Goal: Information Seeking & Learning: Learn about a topic

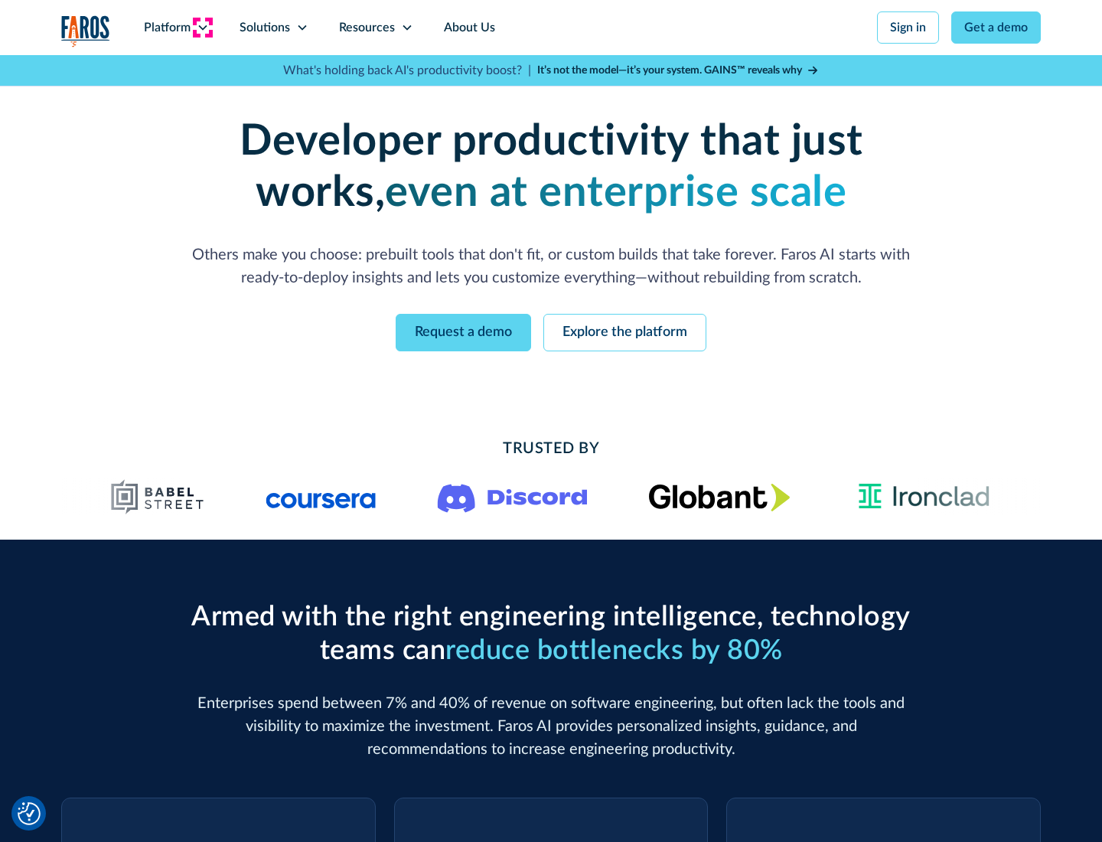
click at [202, 28] on icon at bounding box center [203, 27] width 12 height 12
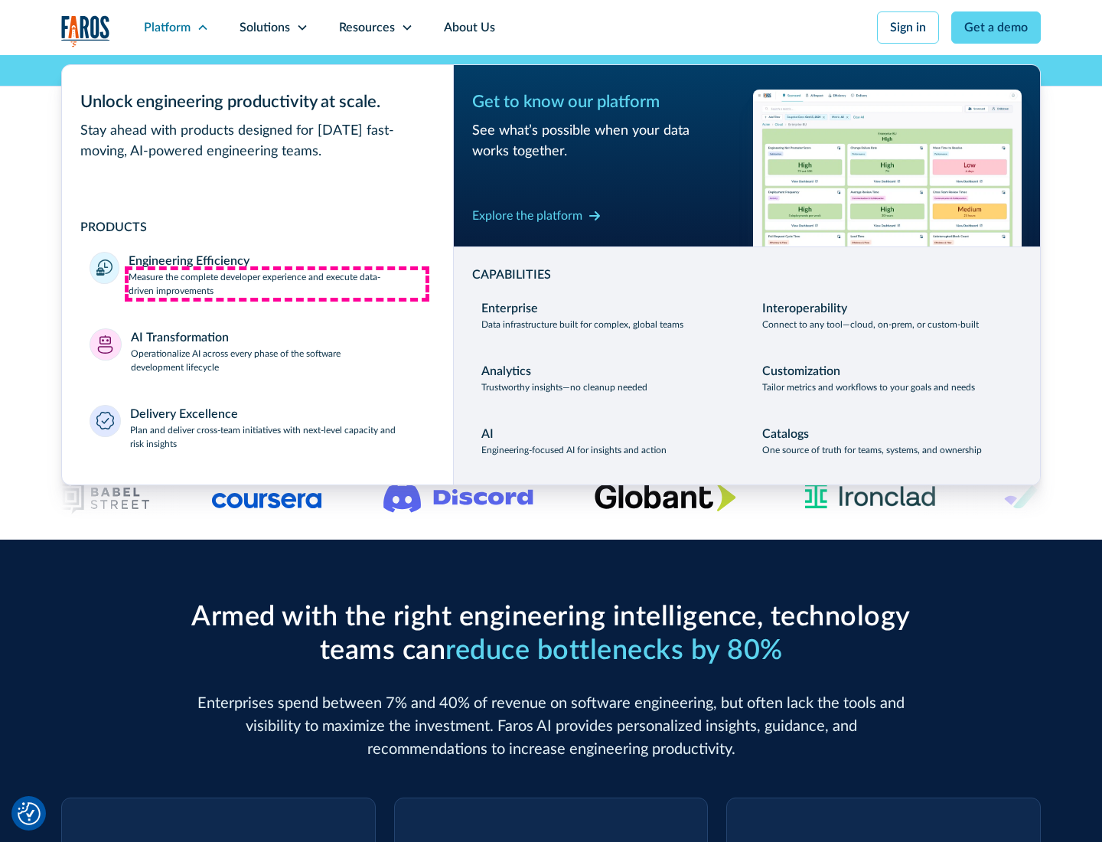
click at [277, 283] on p "Measure the complete developer experience and execute data-driven improvements" at bounding box center [277, 284] width 297 height 28
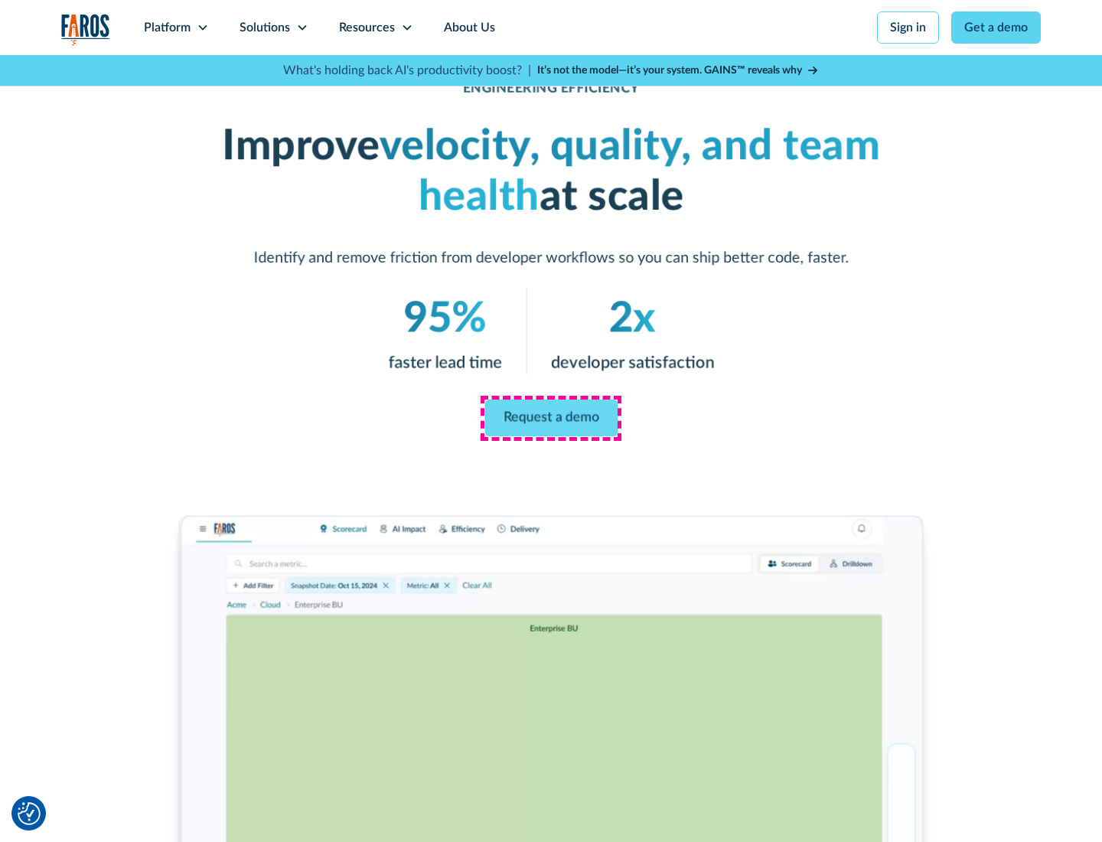
click at [551, 418] on link "Request a demo" at bounding box center [551, 418] width 133 height 37
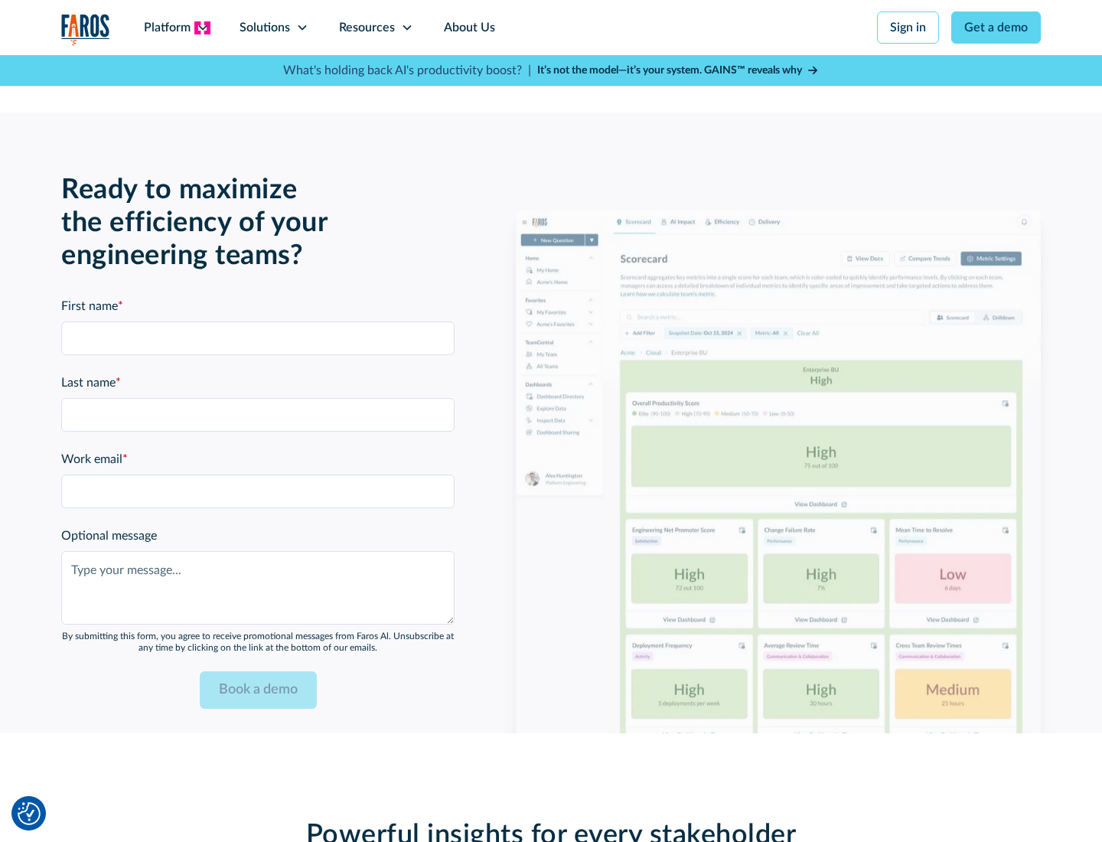
scroll to position [3359, 0]
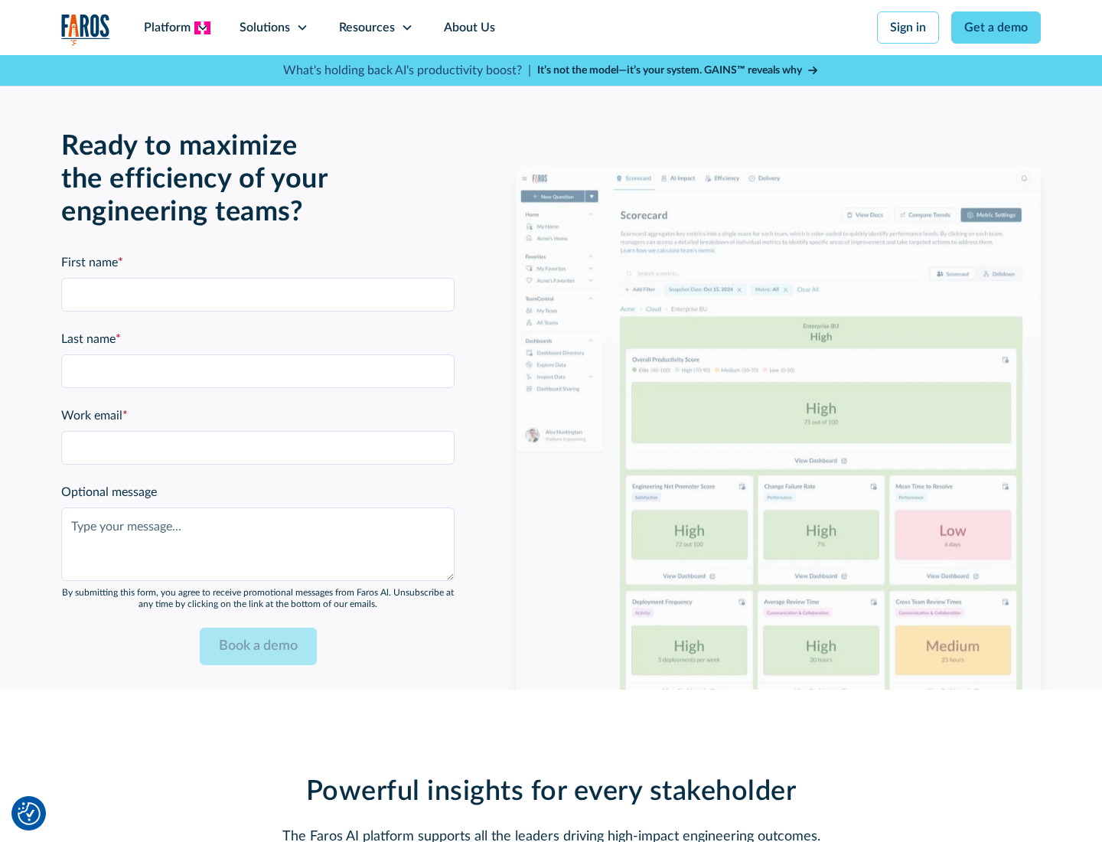
click at [202, 28] on icon at bounding box center [203, 27] width 12 height 12
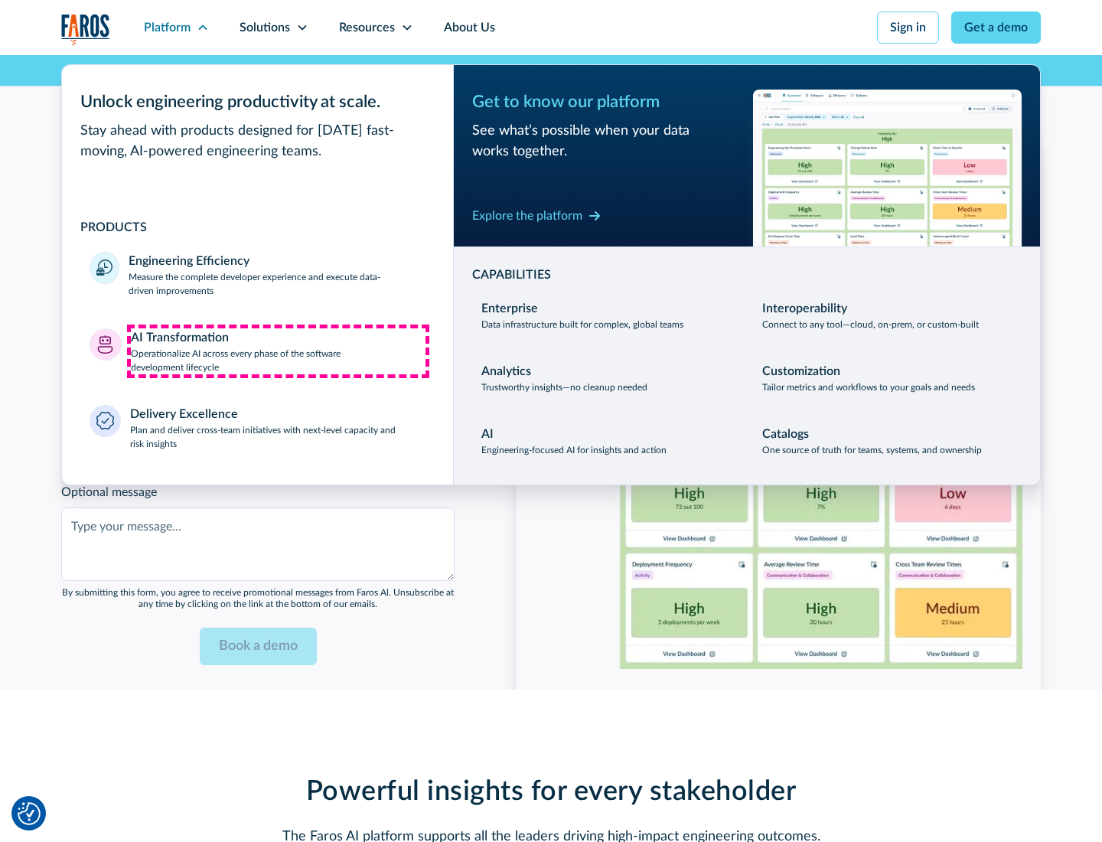
click at [278, 351] on p "Operationalize AI across every phase of the software development lifecycle" at bounding box center [279, 361] width 296 height 28
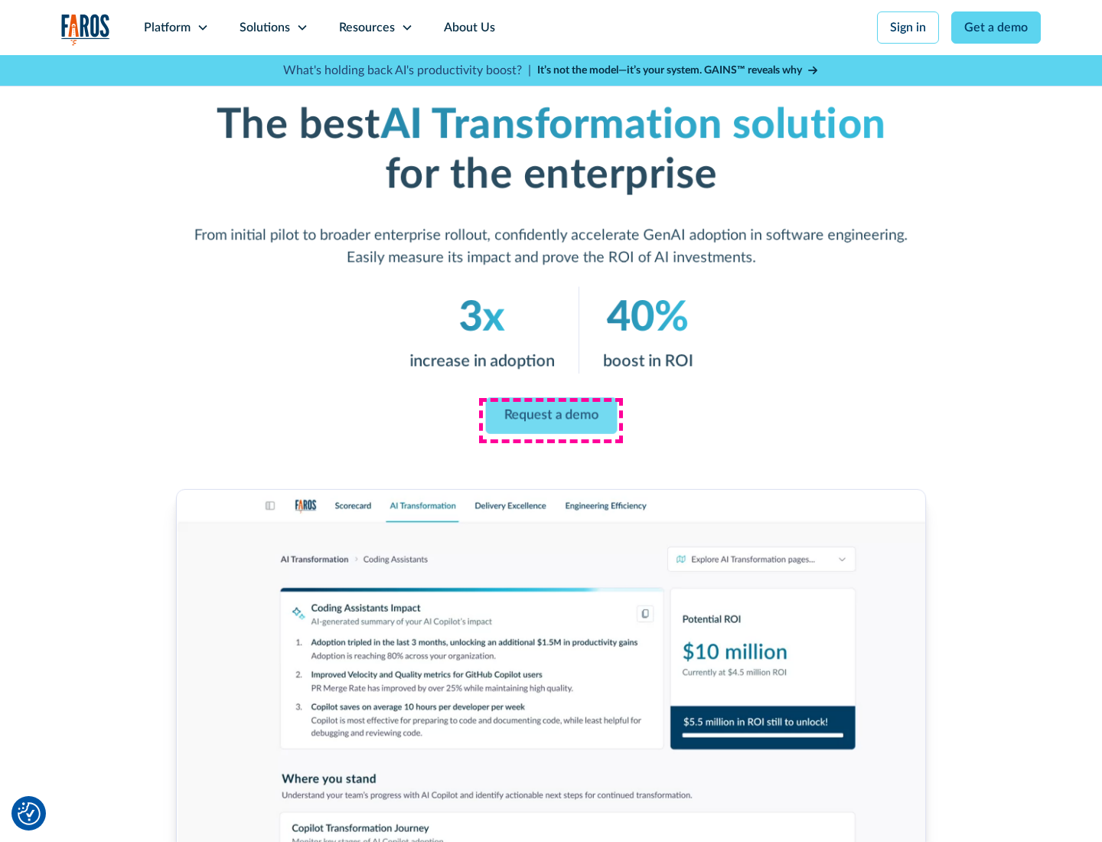
click at [551, 416] on link "Request a demo" at bounding box center [551, 416] width 132 height 37
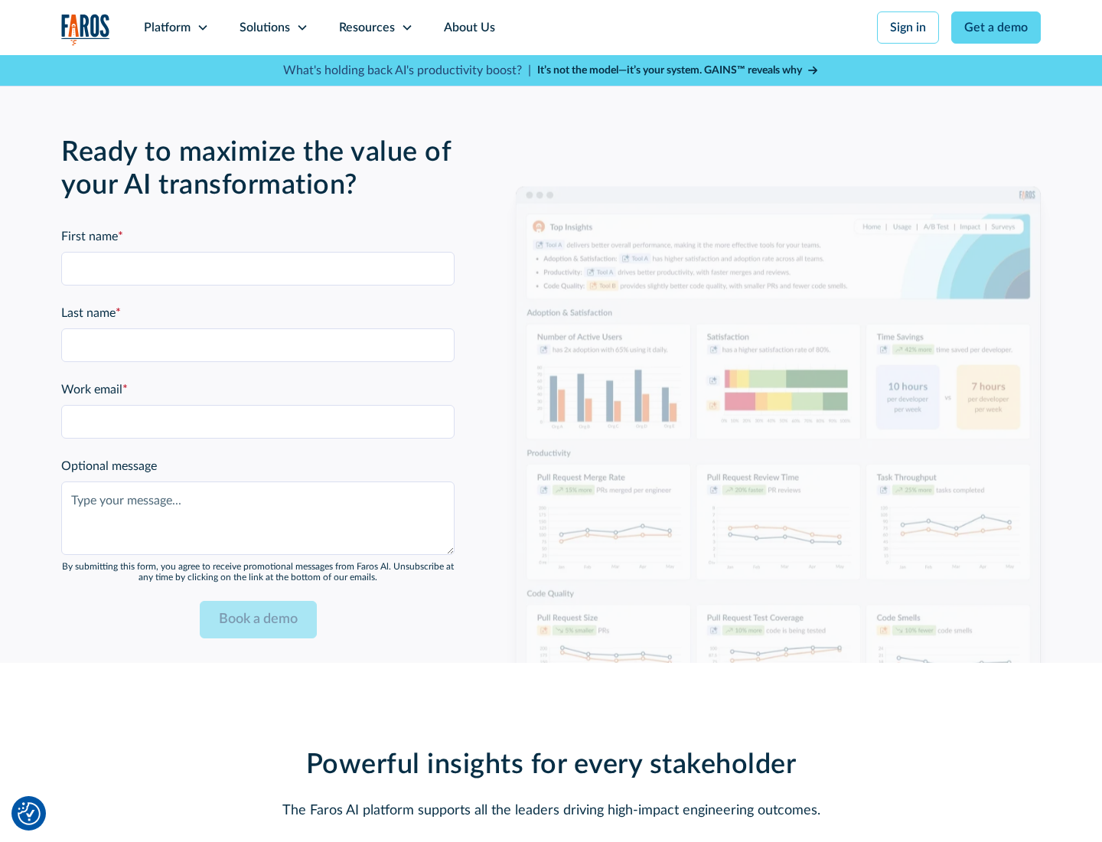
click at [176, 28] on div "Platform" at bounding box center [167, 27] width 47 height 18
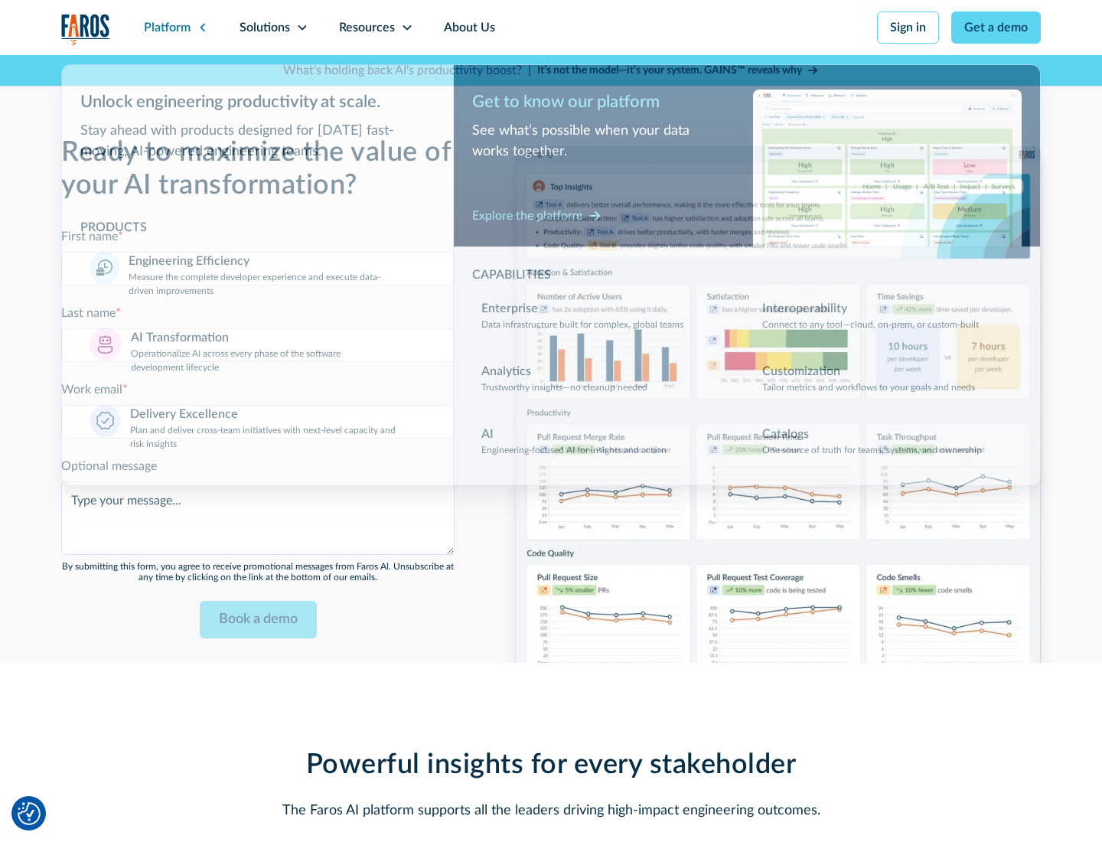
scroll to position [3727, 0]
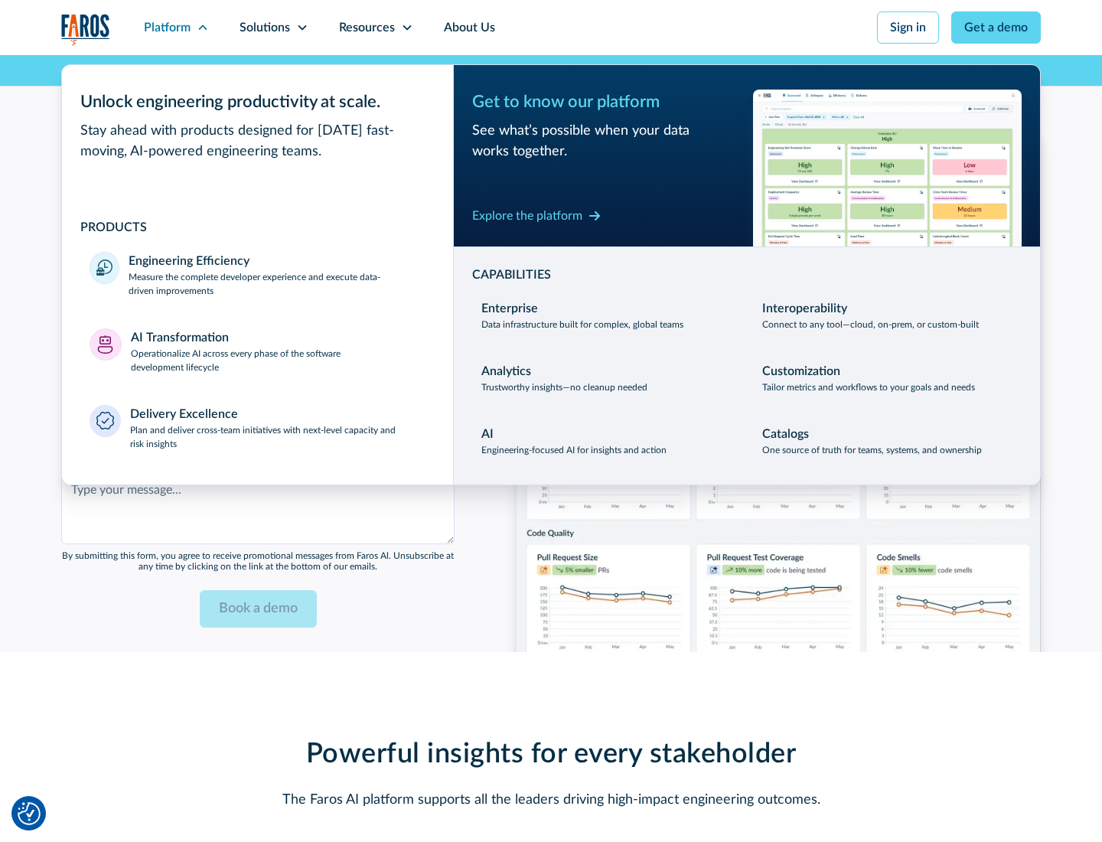
click at [527, 215] on div "Explore the platform" at bounding box center [527, 216] width 110 height 18
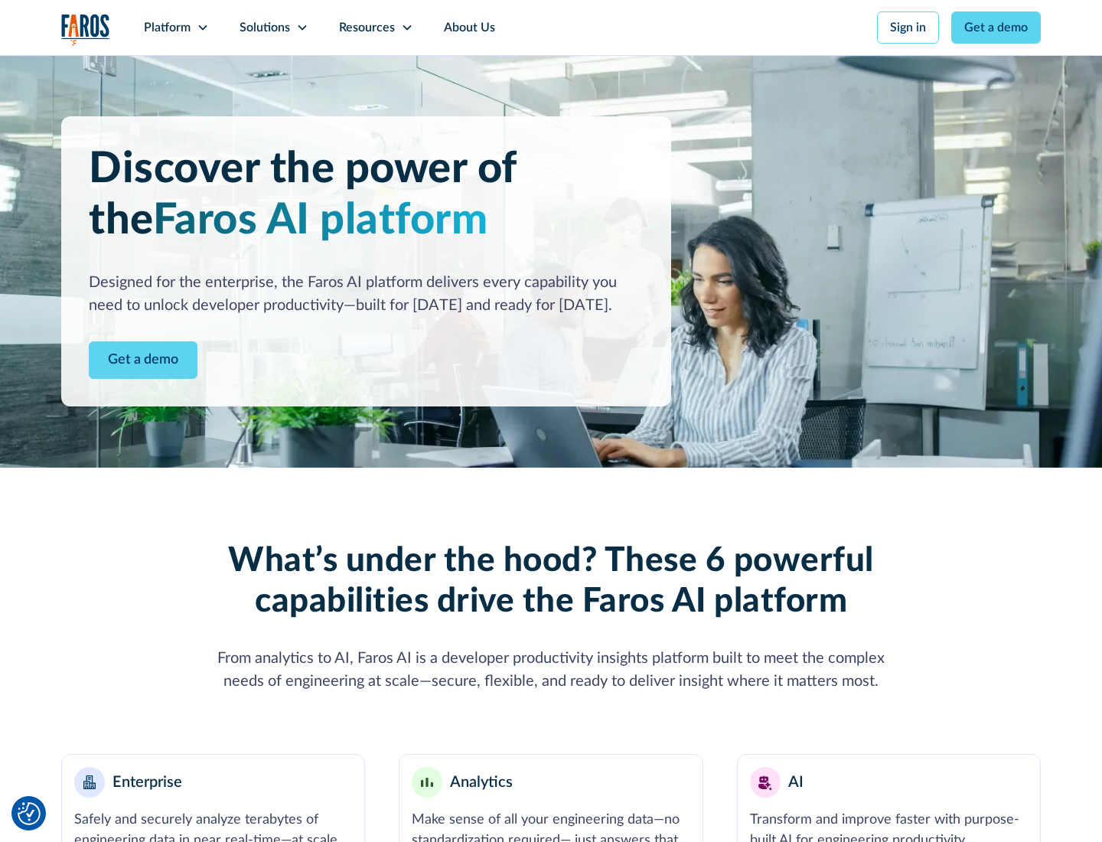
click at [143, 360] on link "Get a demo" at bounding box center [143, 360] width 109 height 38
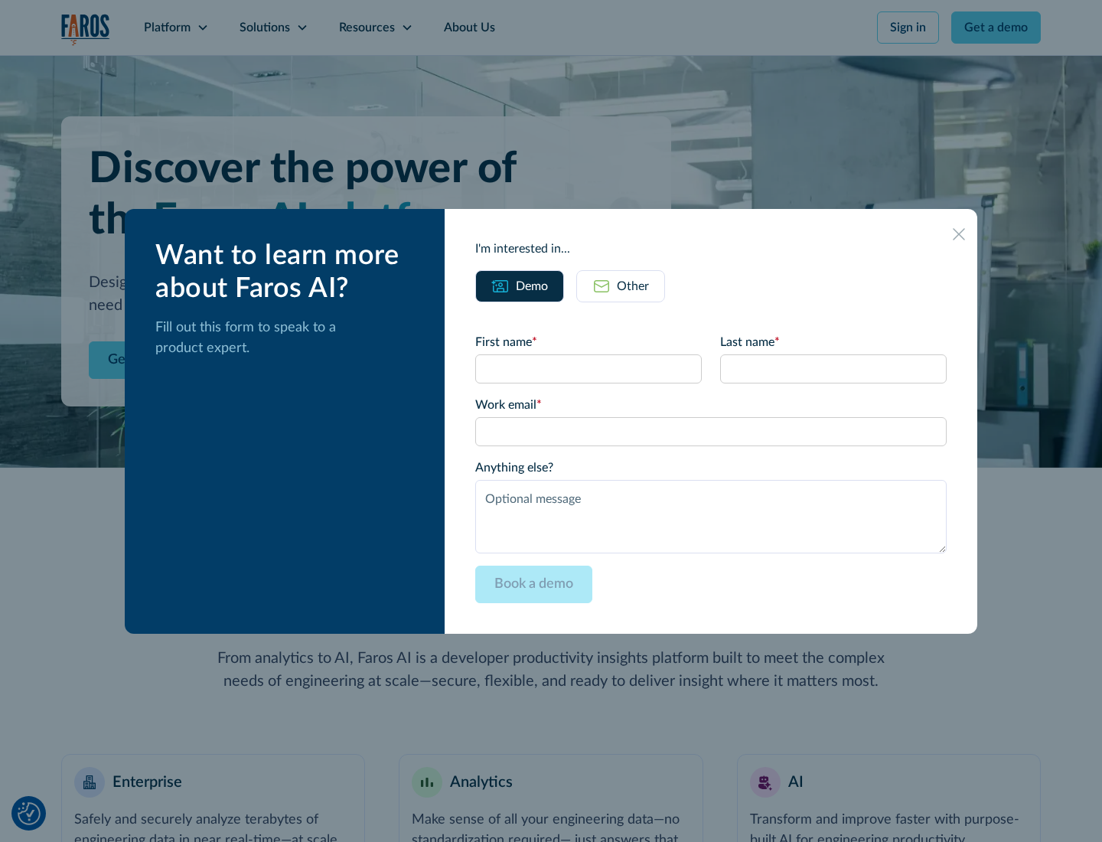
click at [633, 286] on div "Other" at bounding box center [633, 286] width 32 height 18
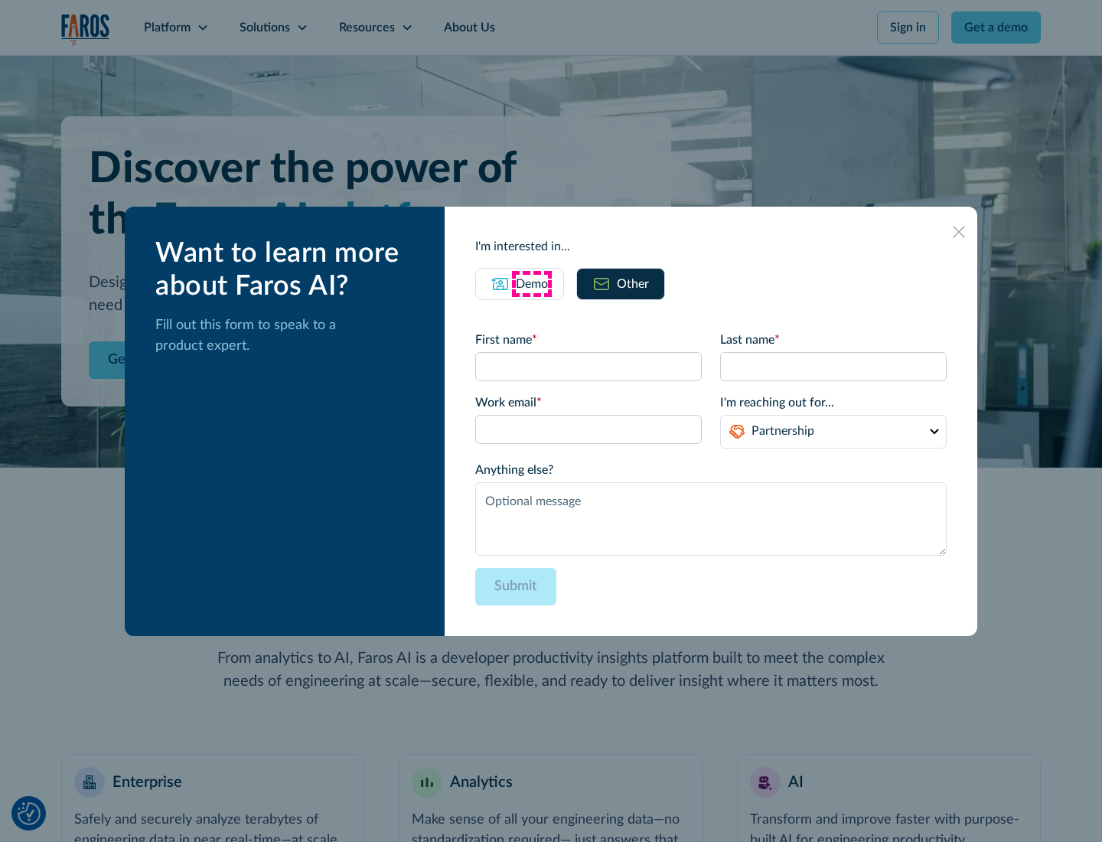
click at [532, 283] on div "Demo" at bounding box center [532, 284] width 32 height 18
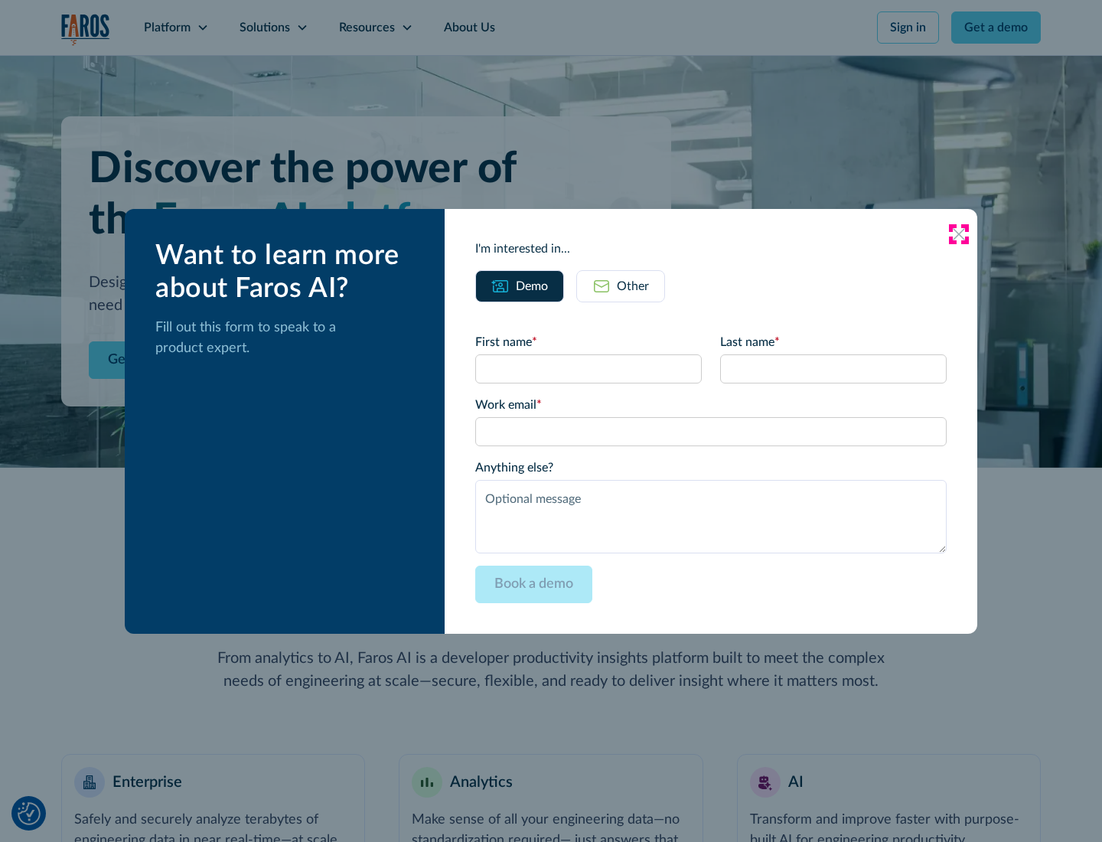
click at [959, 233] on icon at bounding box center [959, 234] width 12 height 12
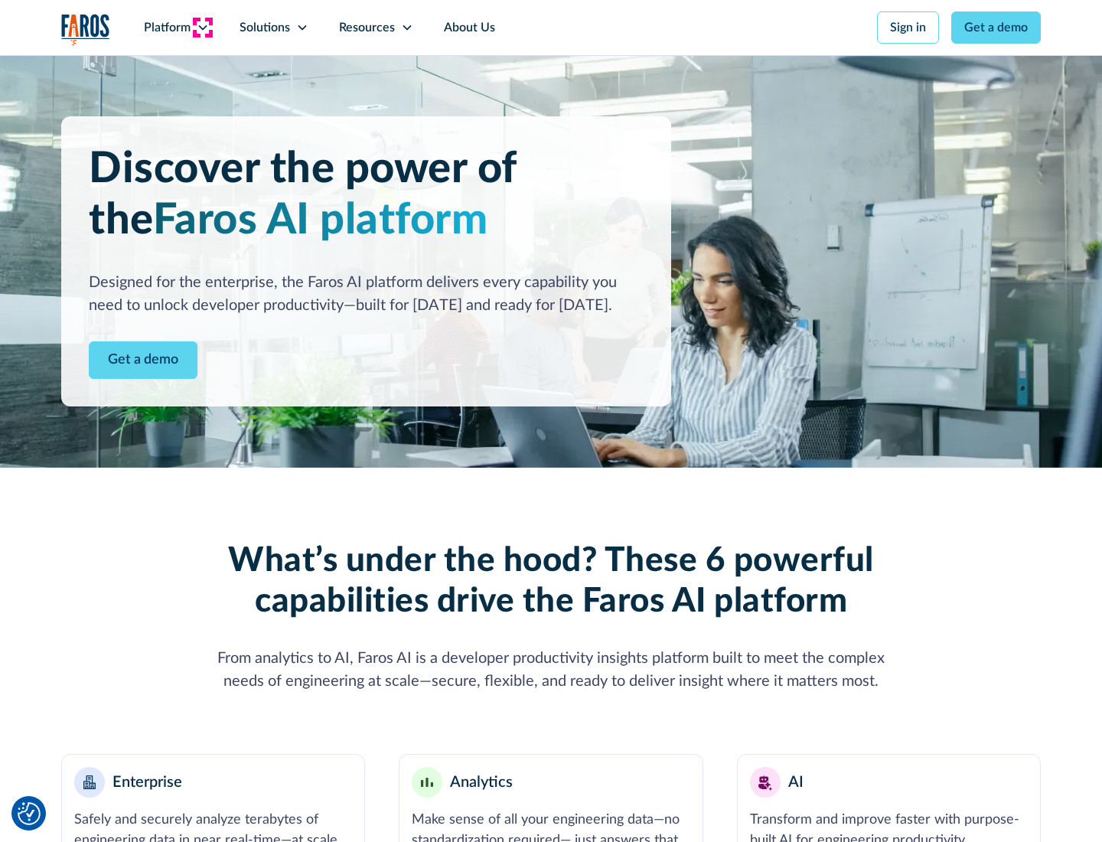
click at [202, 28] on icon at bounding box center [203, 27] width 12 height 12
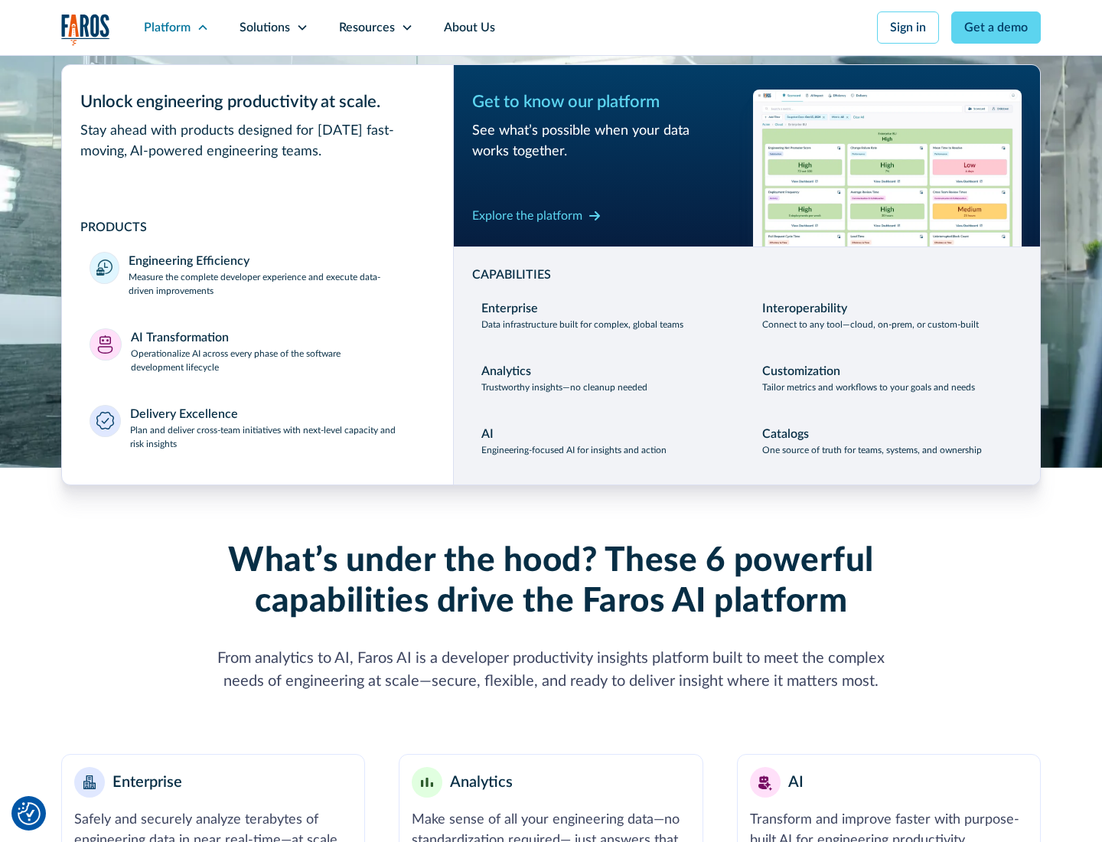
click at [277, 436] on p "Plan and deliver cross-team initiatives with next-level capacity and risk insig…" at bounding box center [278, 437] width 296 height 28
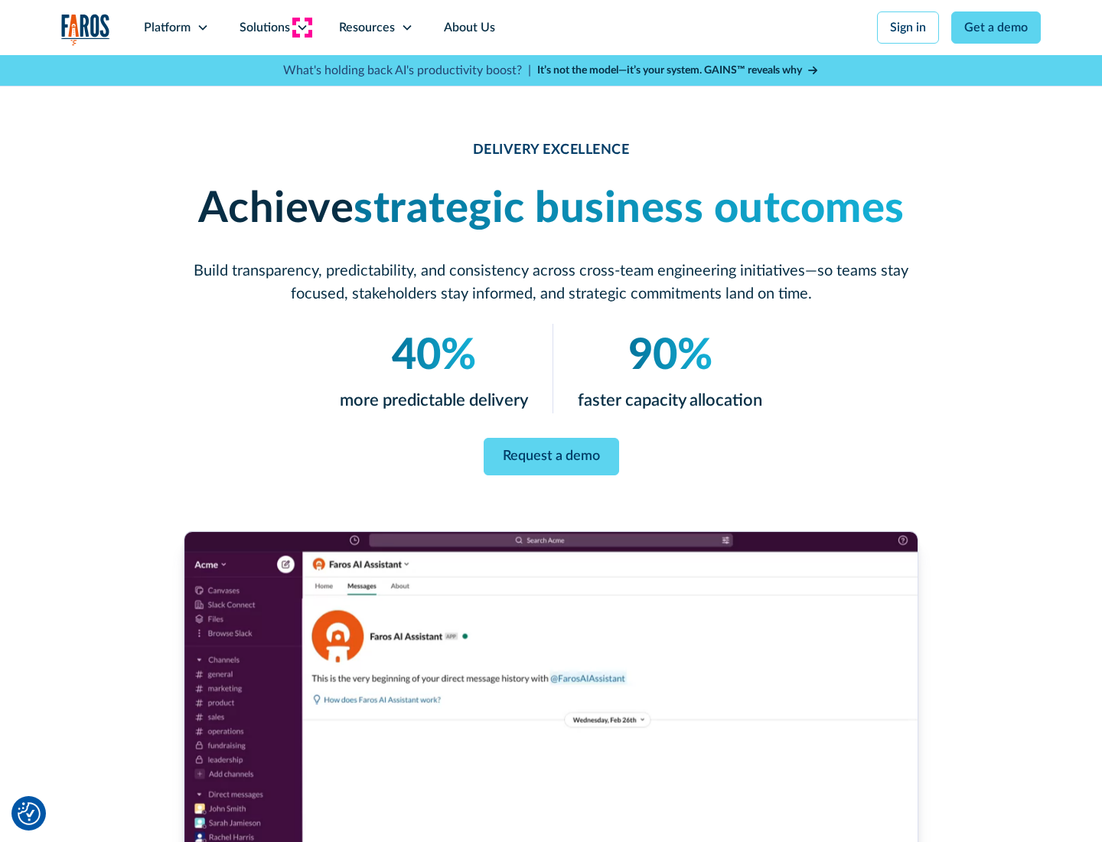
click at [302, 28] on icon at bounding box center [302, 27] width 12 height 12
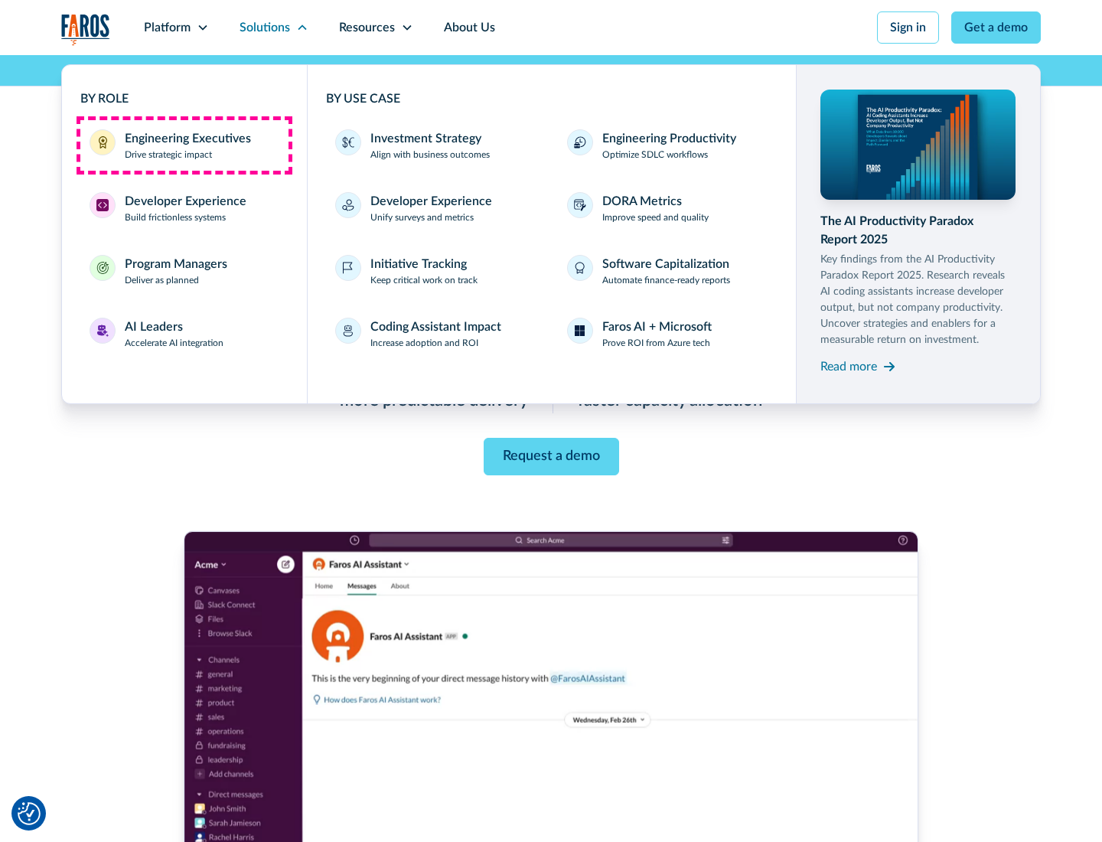
click at [184, 145] on div "Engineering Executives" at bounding box center [188, 138] width 126 height 18
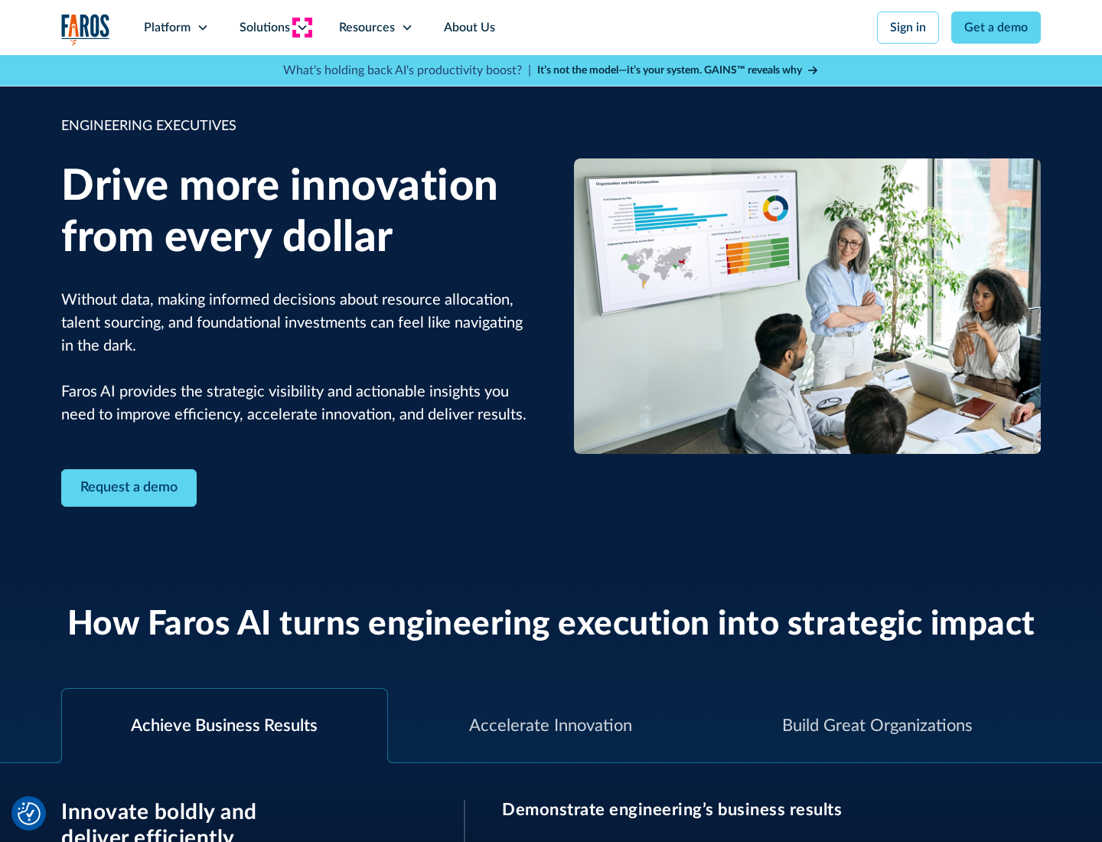
click at [302, 28] on icon at bounding box center [302, 27] width 12 height 12
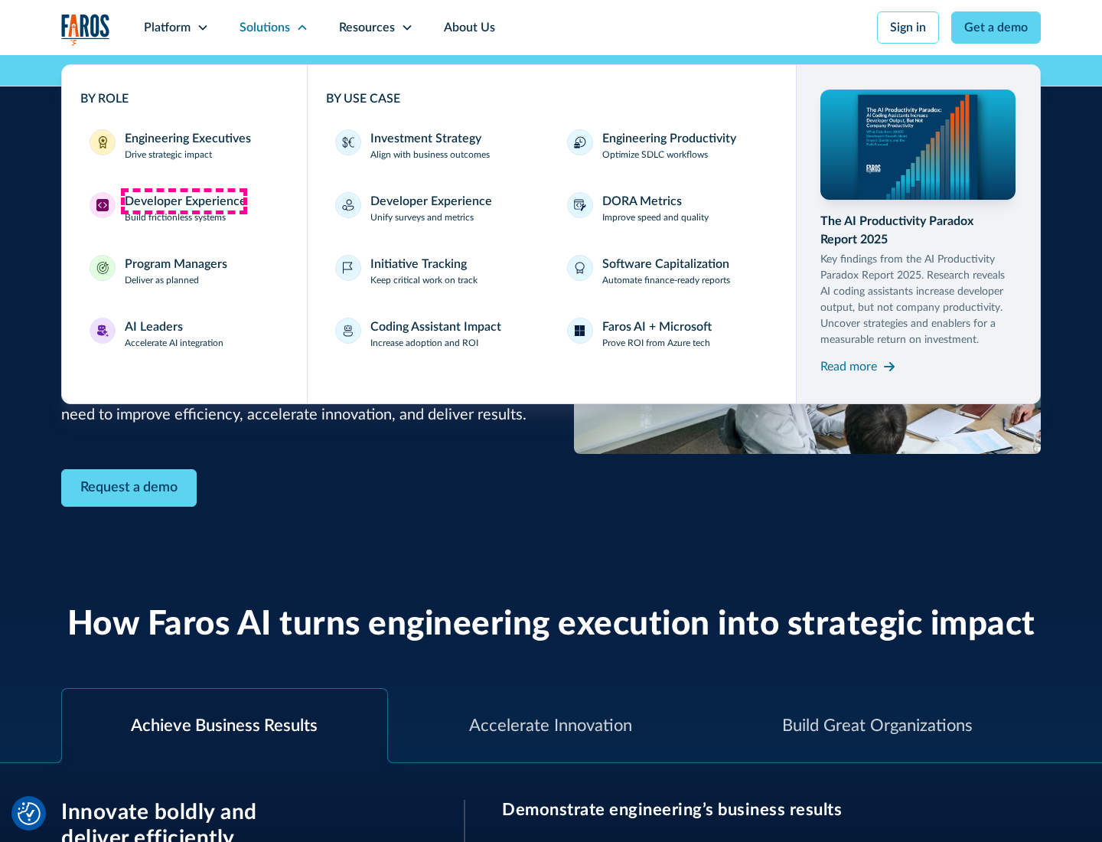
click at [184, 201] on div "Developer Experience" at bounding box center [186, 201] width 122 height 18
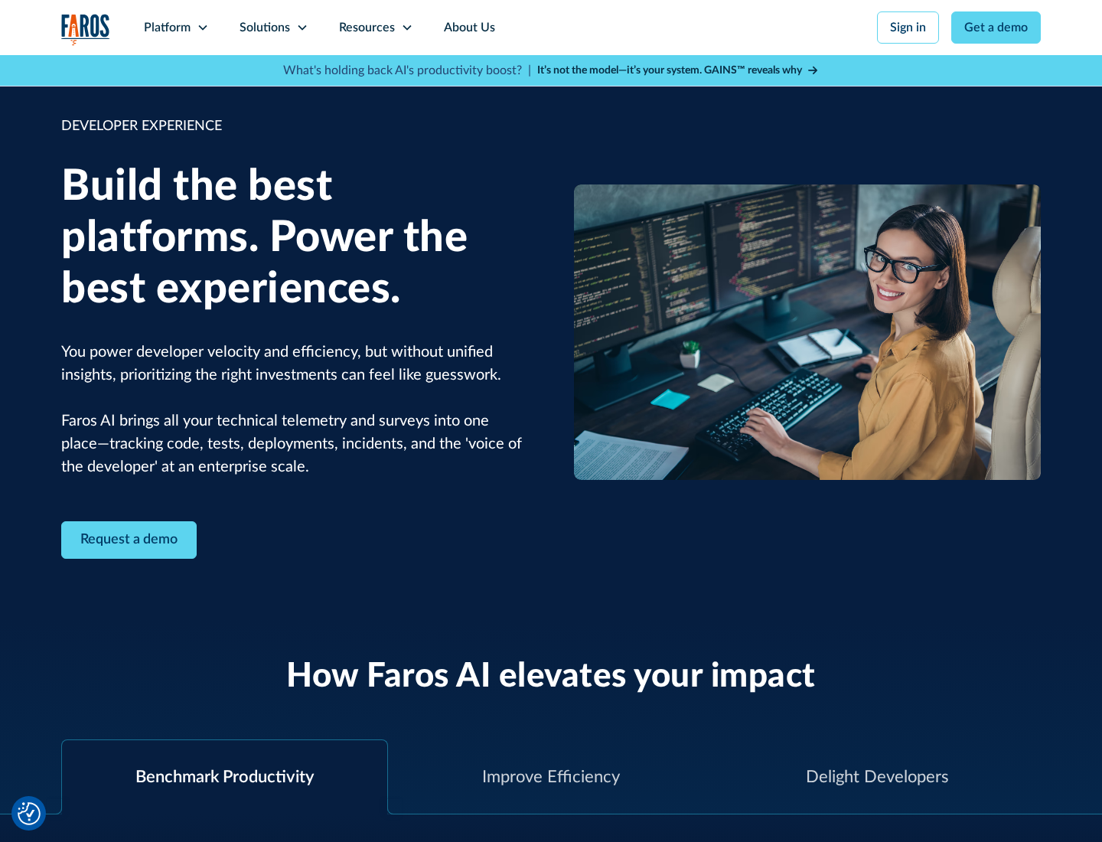
click at [273, 28] on div "Solutions" at bounding box center [265, 27] width 51 height 18
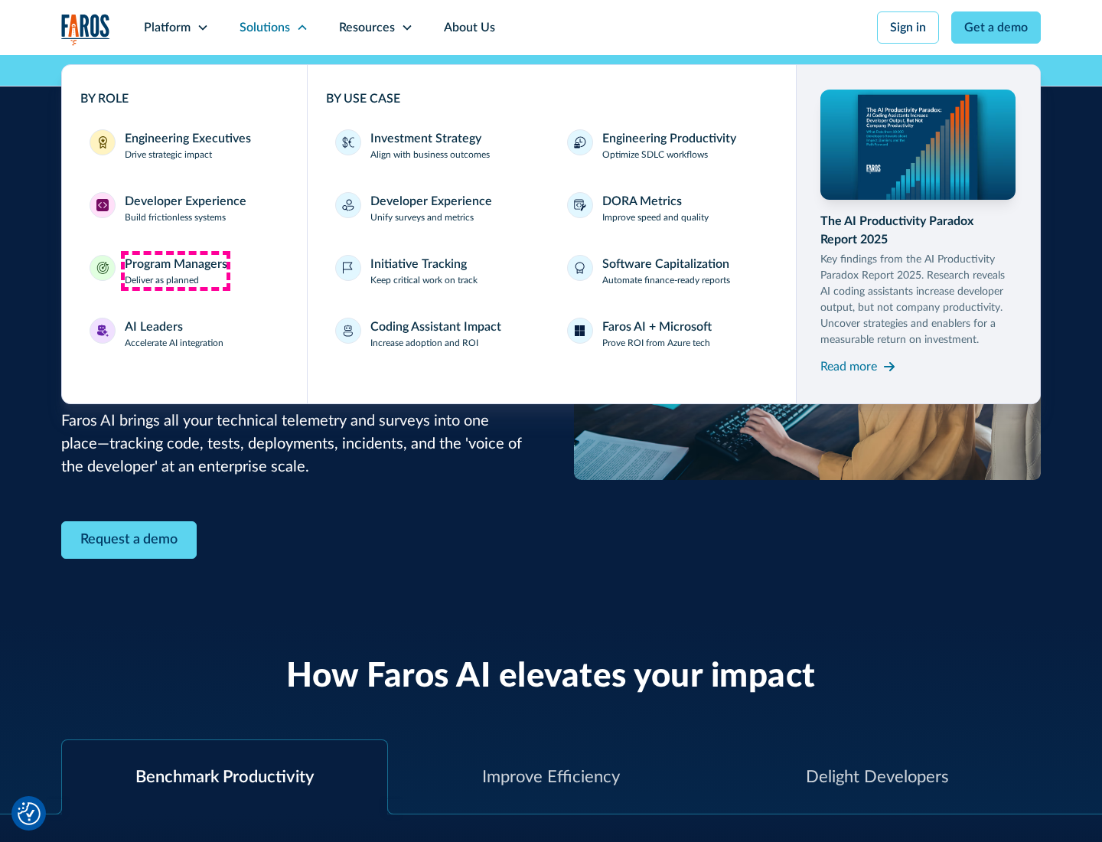
click at [175, 271] on div "Program Managers" at bounding box center [176, 264] width 103 height 18
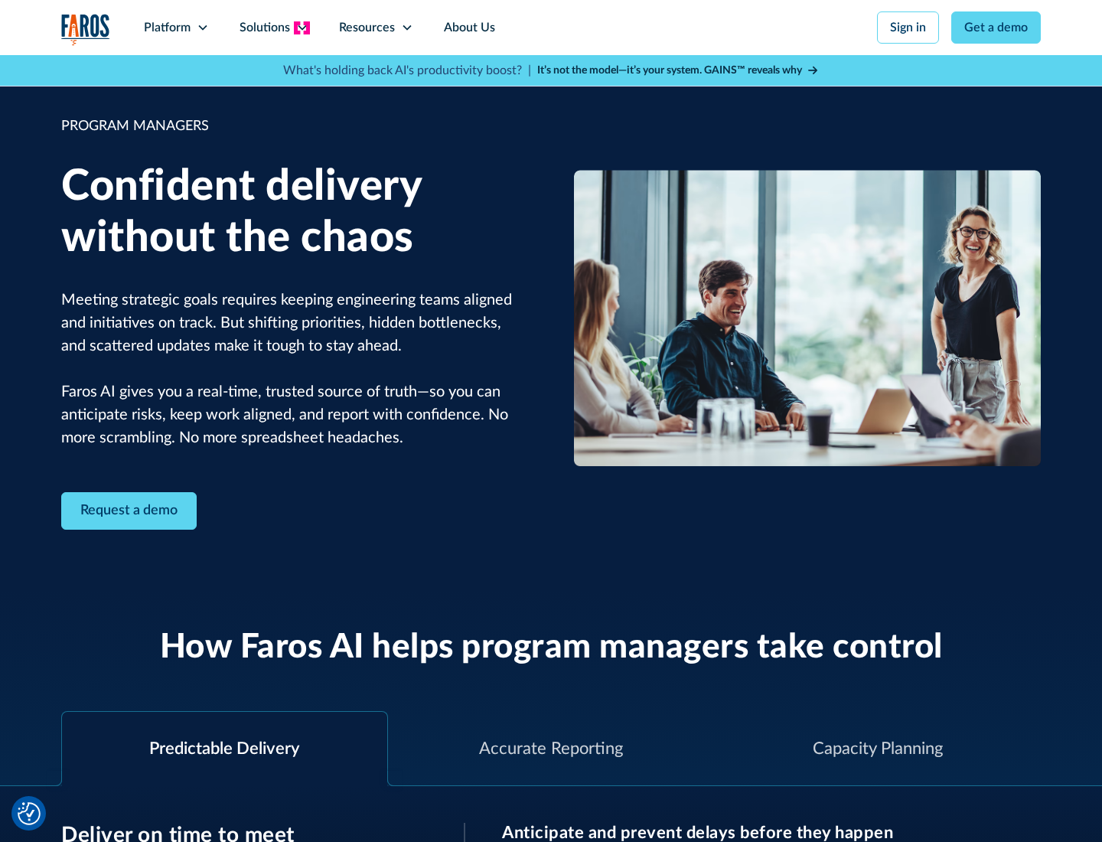
click at [302, 28] on icon at bounding box center [302, 27] width 12 height 12
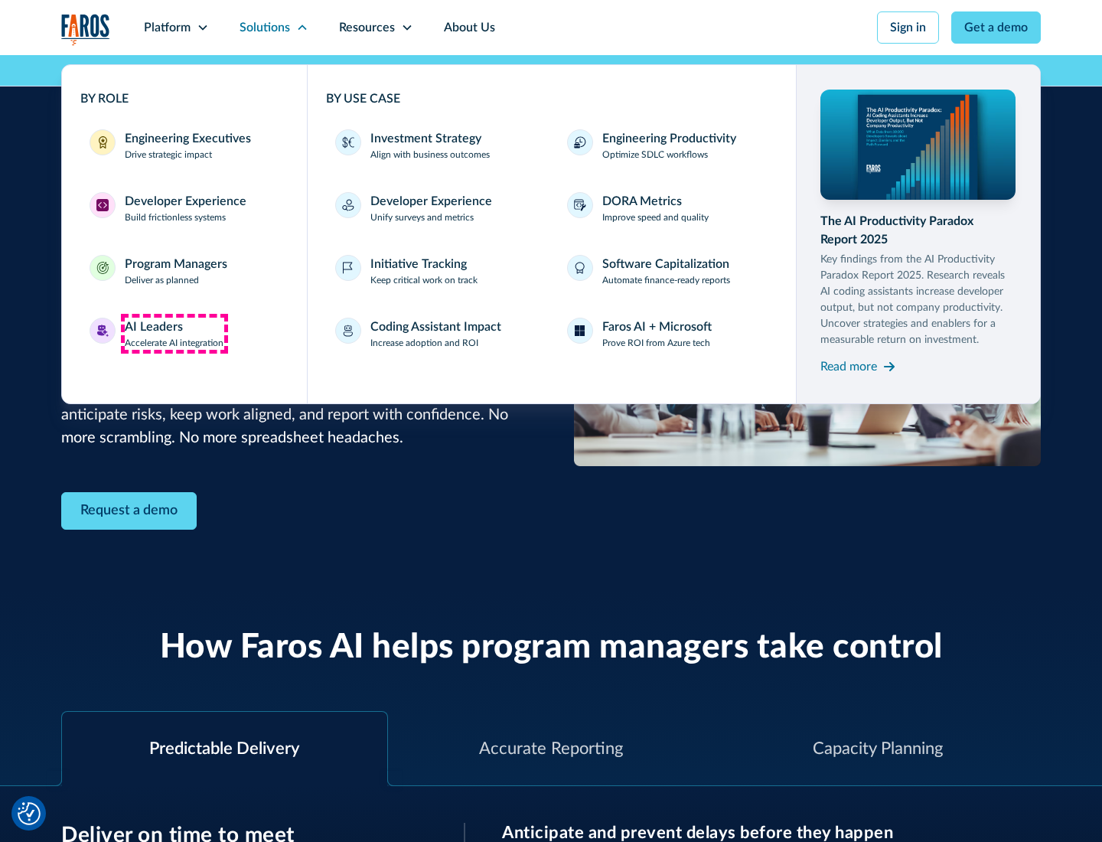
click at [175, 334] on div "AI Leaders" at bounding box center [154, 327] width 58 height 18
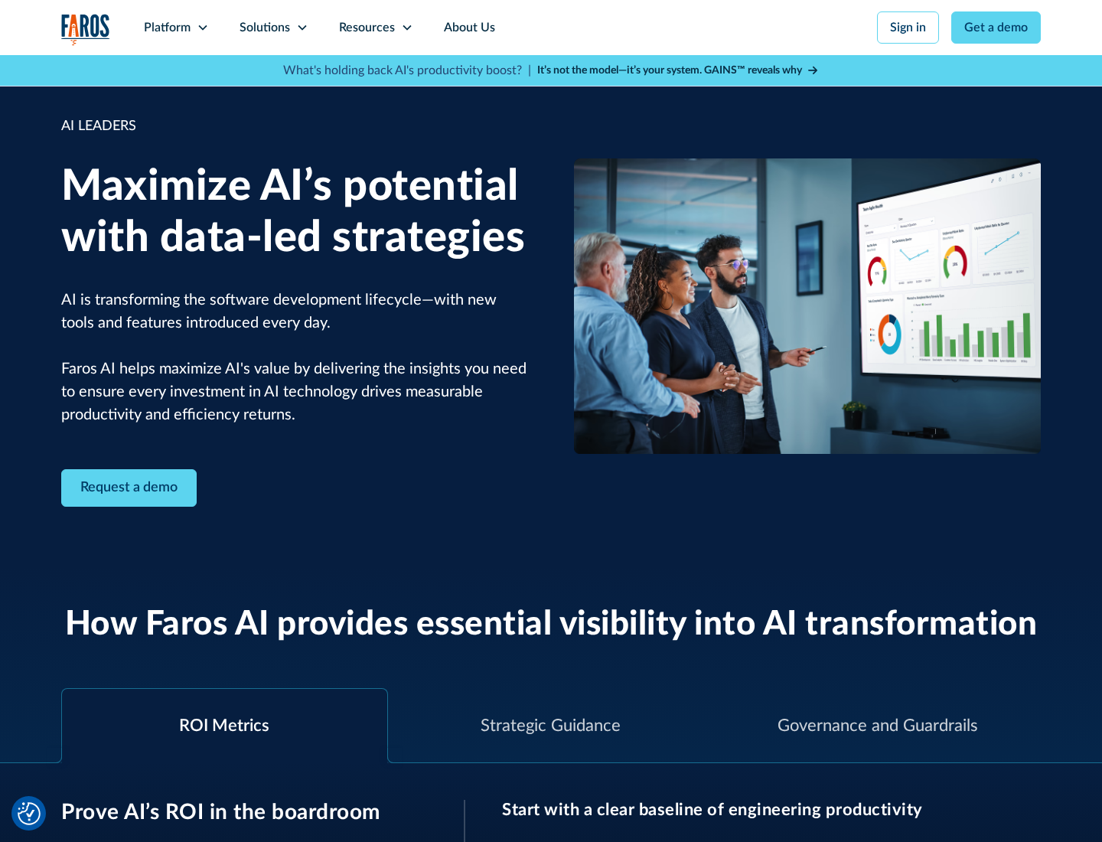
click at [302, 28] on icon at bounding box center [302, 27] width 12 height 12
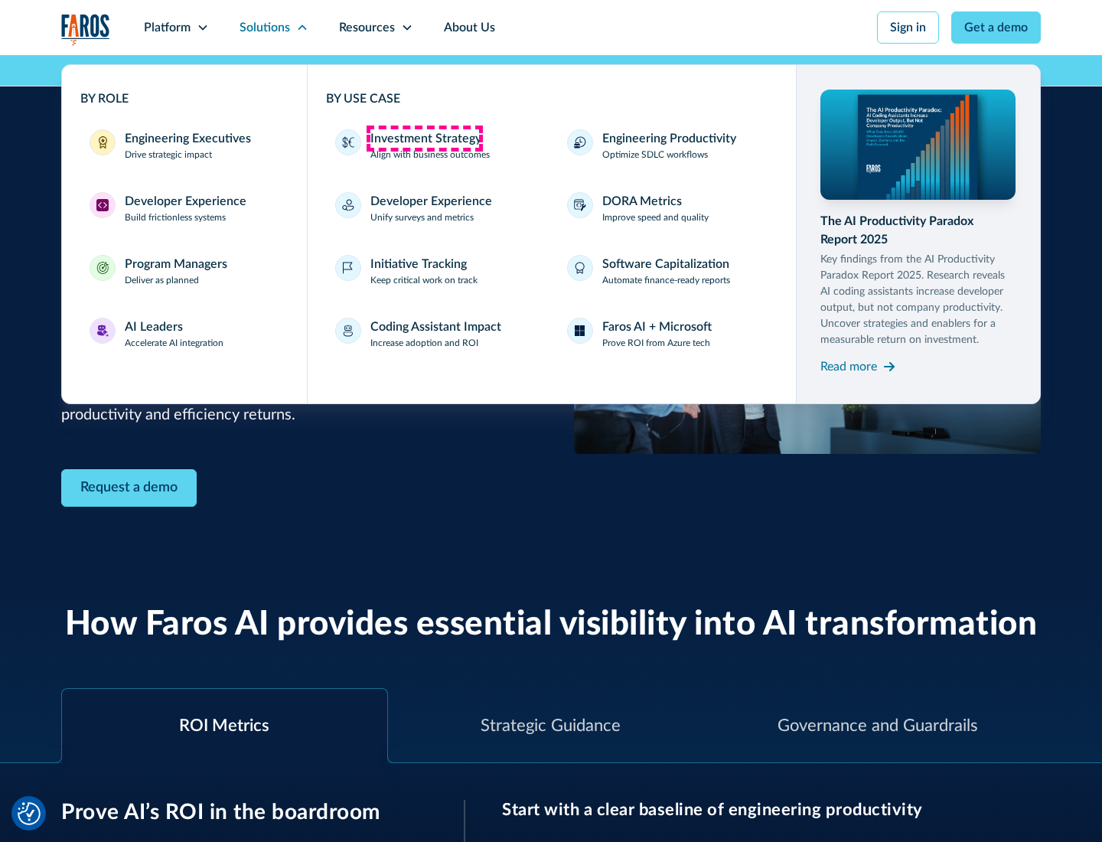
click at [424, 139] on div "Investment Strategy" at bounding box center [426, 138] width 111 height 18
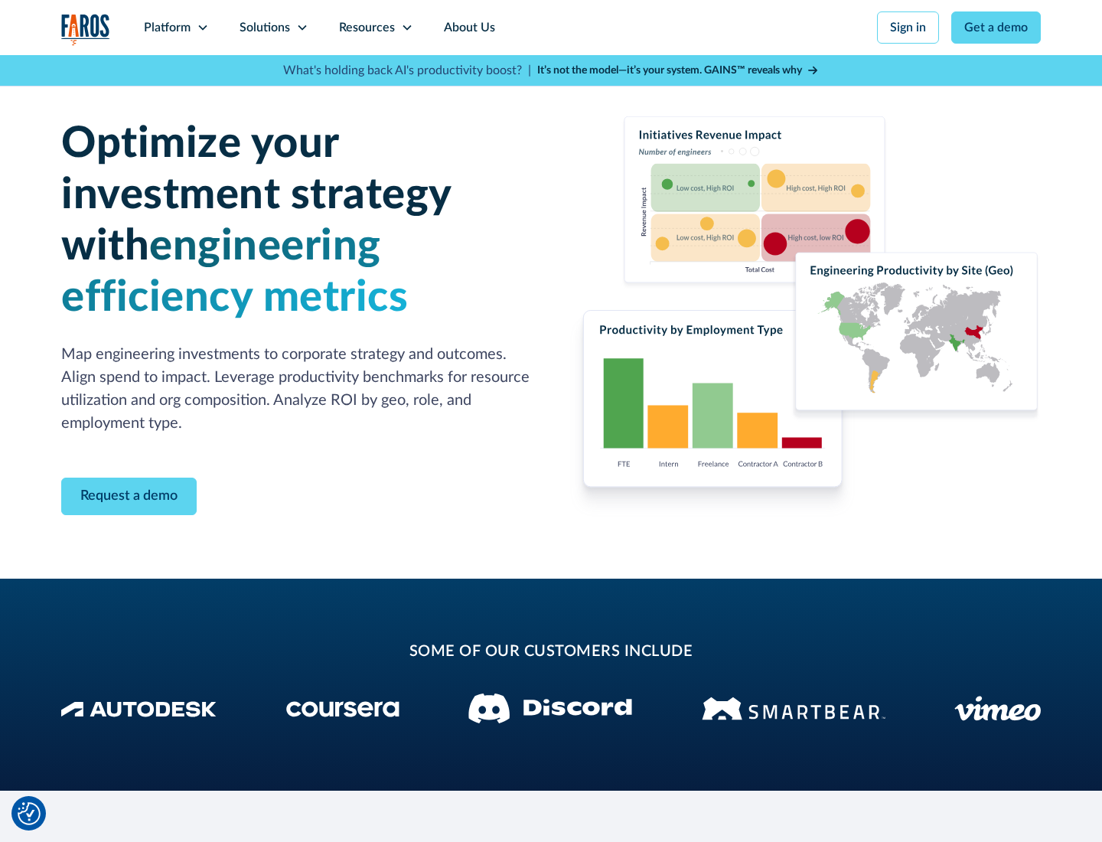
click at [302, 28] on icon at bounding box center [302, 27] width 12 height 12
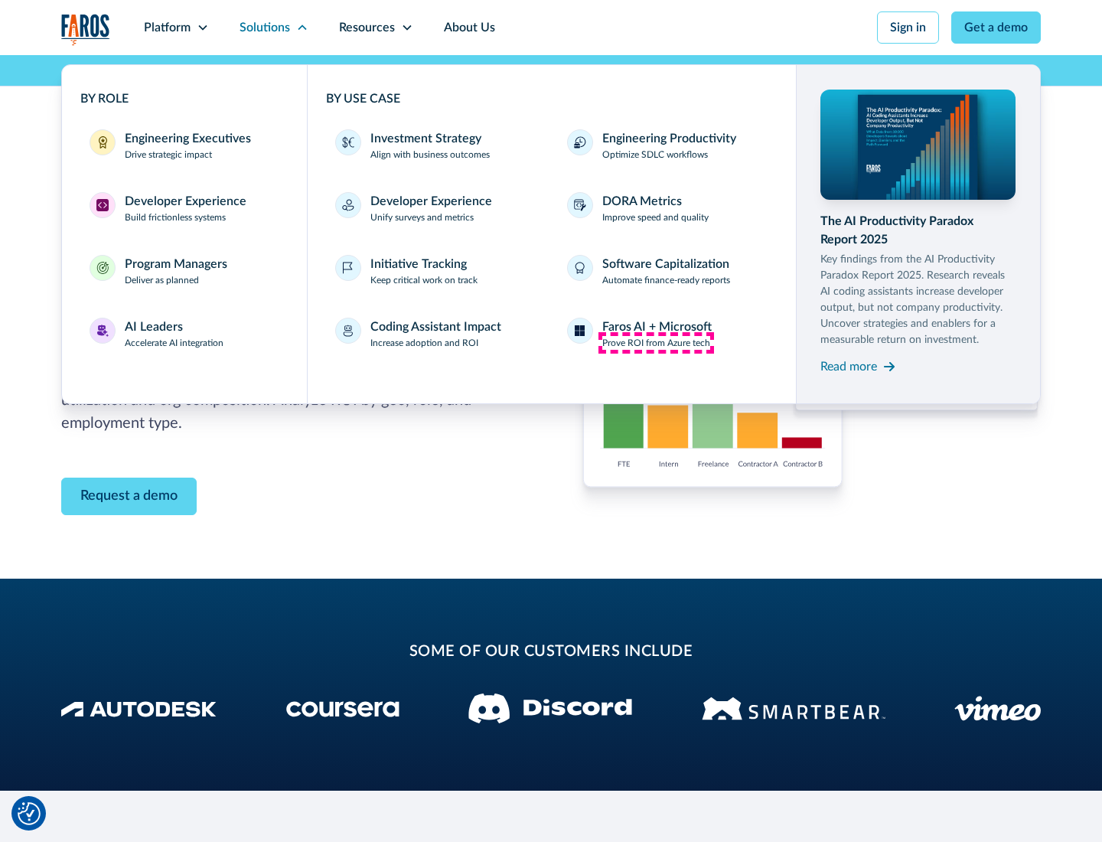
click at [656, 343] on p "Prove ROI from Azure tech" at bounding box center [657, 343] width 108 height 14
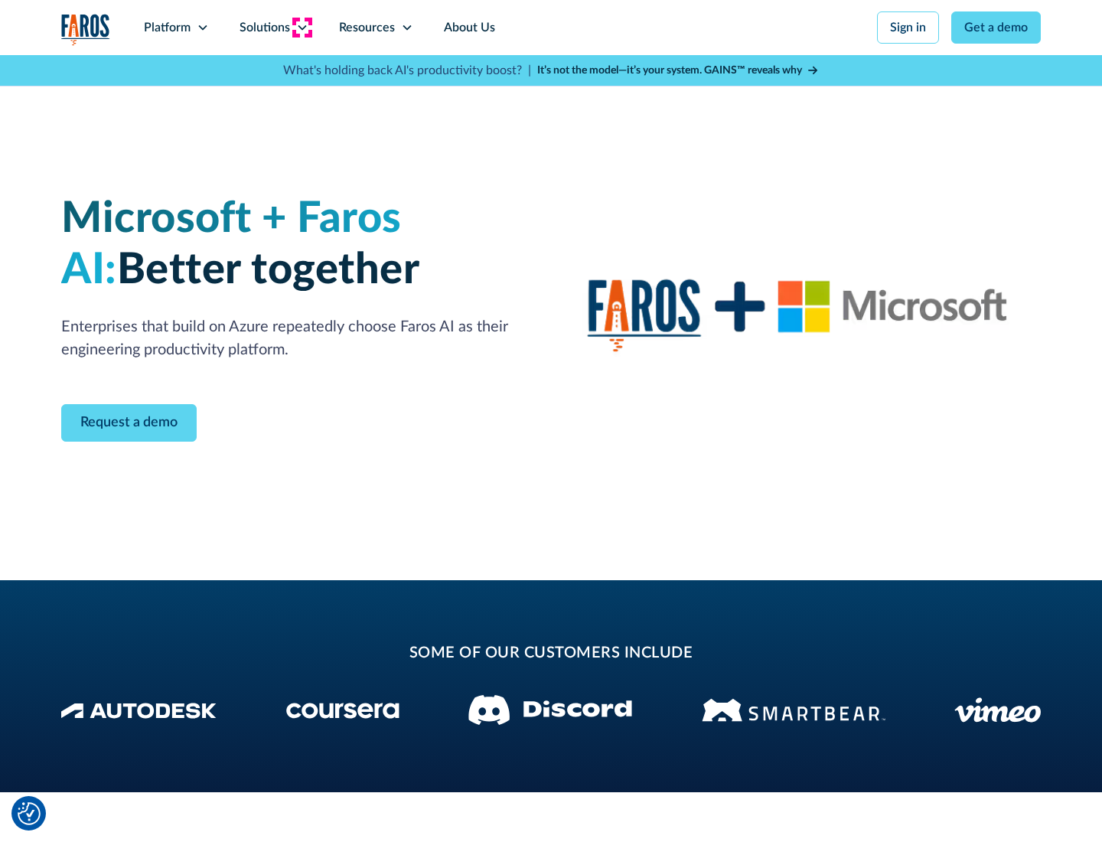
click at [302, 28] on icon at bounding box center [302, 27] width 12 height 12
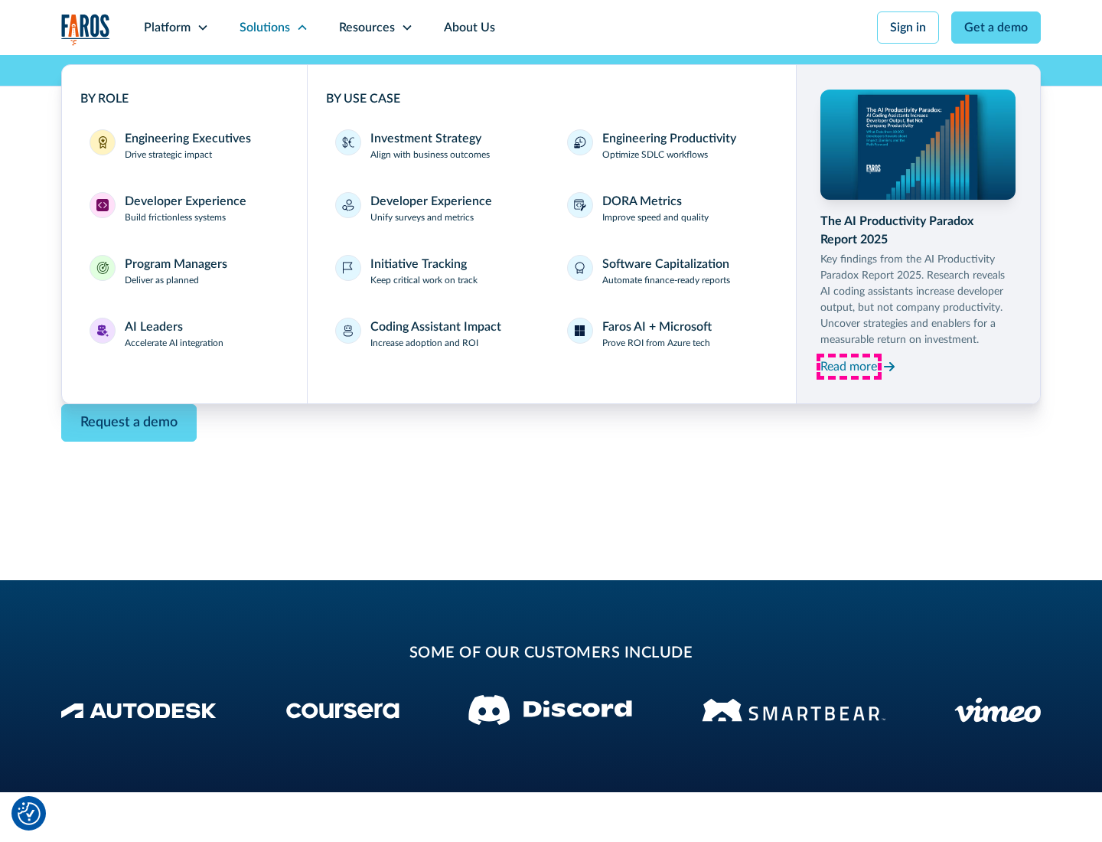
click at [849, 366] on div "Read more" at bounding box center [849, 367] width 57 height 18
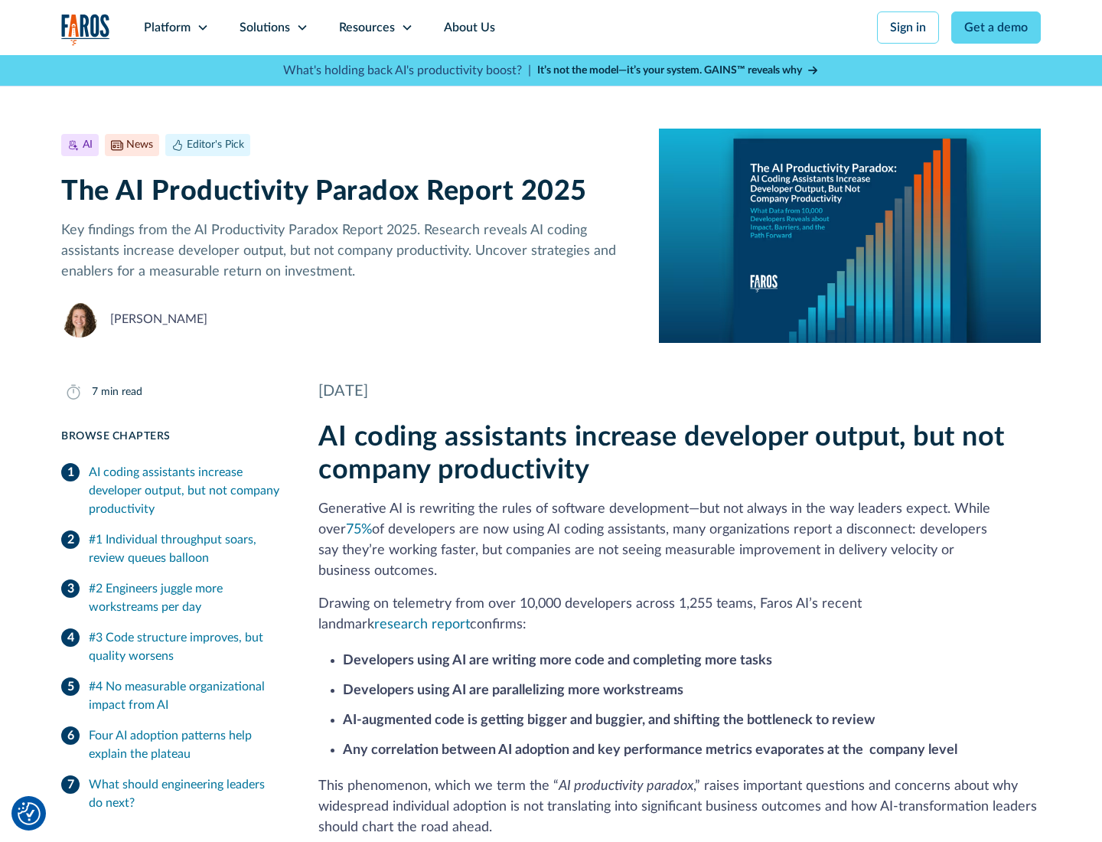
click at [406, 28] on icon at bounding box center [407, 27] width 12 height 12
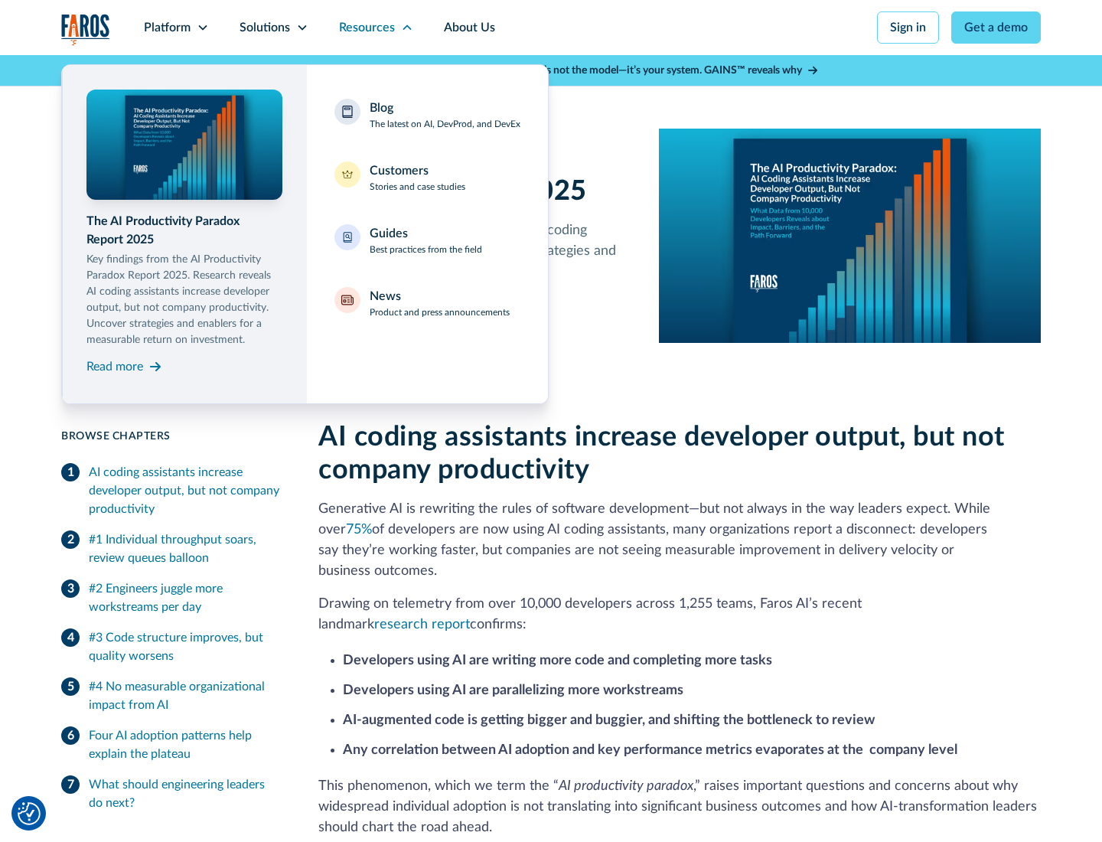
click at [445, 115] on div "Blog The latest on AI, DevProd, and DevEx" at bounding box center [445, 115] width 151 height 32
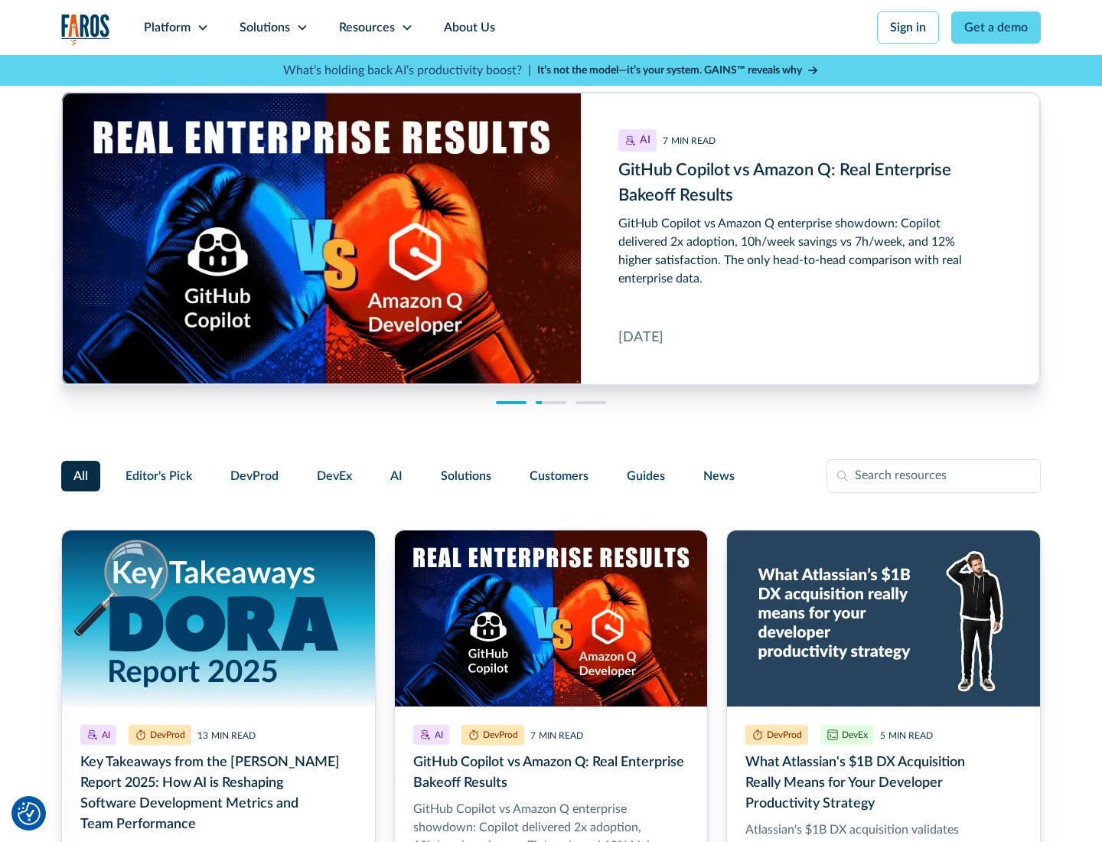
click at [997, 28] on link "Get a demo" at bounding box center [997, 27] width 90 height 32
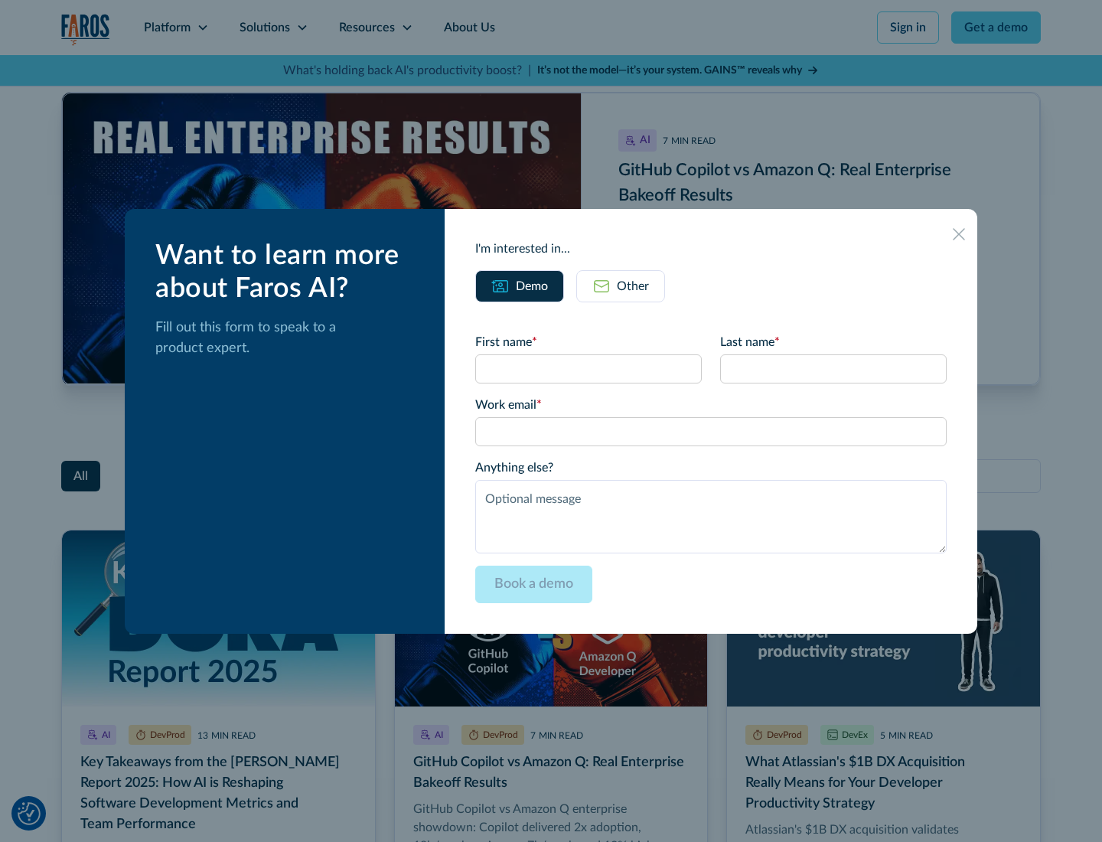
click at [621, 286] on div "Other" at bounding box center [633, 286] width 32 height 18
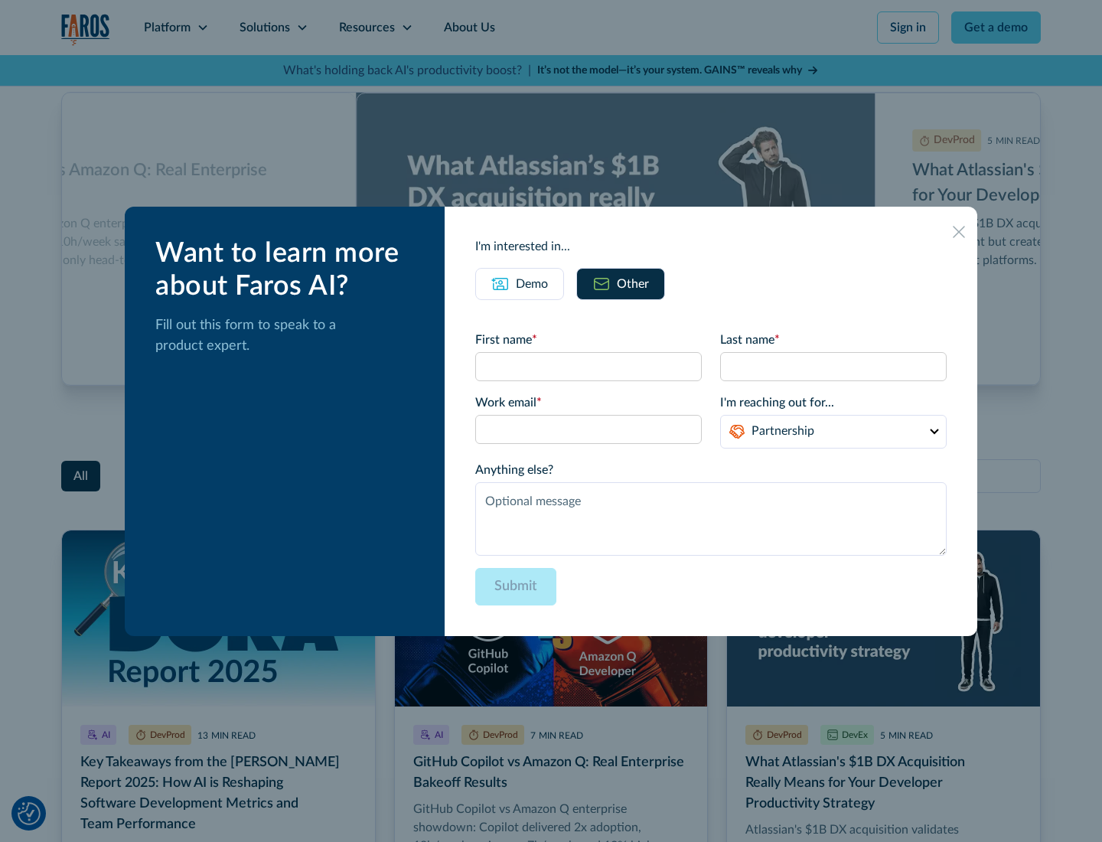
click at [959, 231] on icon at bounding box center [959, 232] width 12 height 12
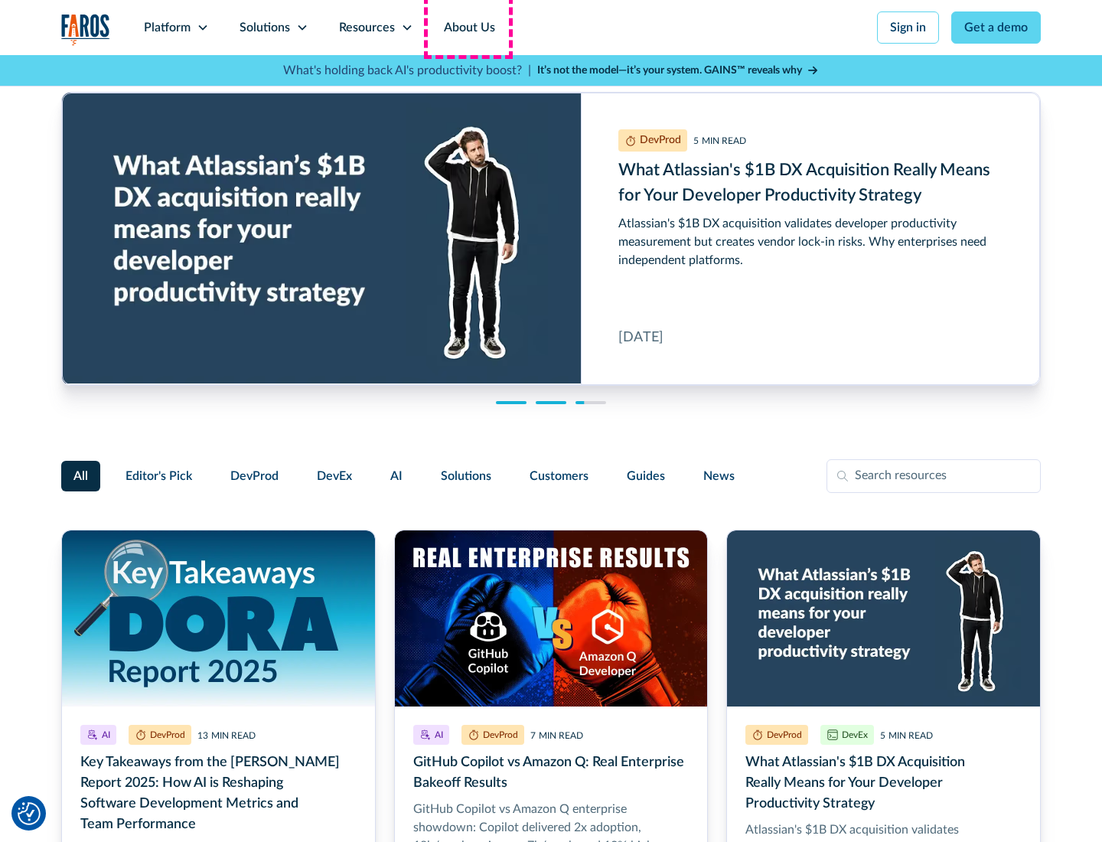
click at [468, 28] on link "About Us" at bounding box center [470, 27] width 82 height 55
